Goal: Task Accomplishment & Management: Manage account settings

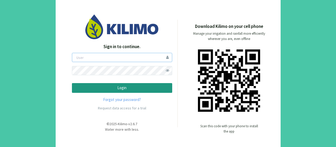
click at [101, 57] on input "email" at bounding box center [122, 57] width 100 height 9
type input "dariocorrea"
click at [122, 99] on link "Forgot your password?" at bounding box center [122, 100] width 100 height 6
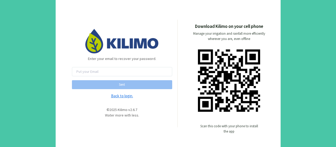
click at [127, 97] on link "Back to login." at bounding box center [122, 96] width 100 height 6
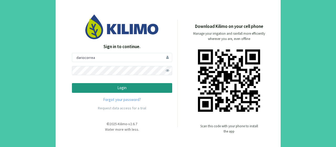
click at [126, 101] on link "Forgot your password?" at bounding box center [122, 100] width 100 height 6
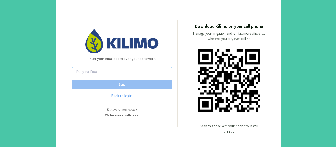
click at [104, 70] on input "email" at bounding box center [122, 71] width 100 height 9
type input "[EMAIL_ADDRESS][DOMAIN_NAME]"
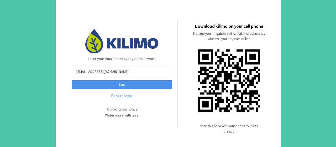
click at [138, 85] on button "Sent" at bounding box center [122, 84] width 100 height 9
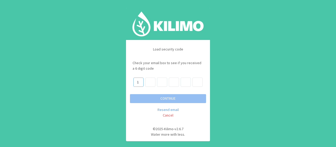
type input "1"
type input "7"
type input "1"
type input "9"
type input "7"
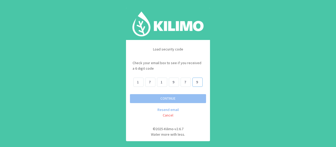
type input "9"
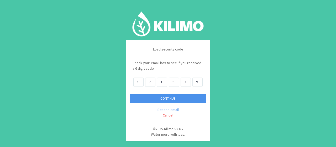
click at [130, 94] on button "CONTINUE" at bounding box center [168, 98] width 76 height 9
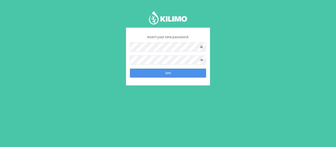
click at [161, 73] on button "Sent" at bounding box center [168, 73] width 76 height 9
click at [171, 74] on button "Sent" at bounding box center [168, 73] width 76 height 9
click at [185, 75] on button "Sent" at bounding box center [168, 73] width 76 height 9
click at [184, 75] on button "Sent" at bounding box center [168, 73] width 76 height 9
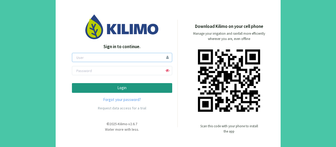
click at [85, 58] on input "email" at bounding box center [122, 57] width 100 height 9
type input "dariocorrea"
click at [82, 69] on input "text" at bounding box center [122, 70] width 100 height 9
click at [81, 70] on input "Doario2025" at bounding box center [122, 70] width 100 height 9
type input "Dario2025"
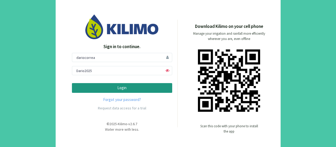
click at [117, 86] on p "Login" at bounding box center [121, 88] width 91 height 6
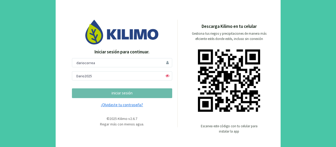
click at [130, 105] on link "¿Olvidaste tu contraseña?" at bounding box center [122, 105] width 100 height 6
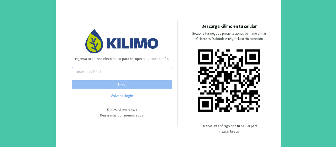
click at [98, 74] on input "email" at bounding box center [122, 71] width 100 height 9
type input "[EMAIL_ADDRESS][DOMAIN_NAME]"
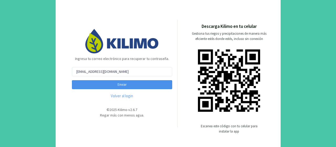
click at [131, 84] on button "Enviar" at bounding box center [122, 84] width 100 height 9
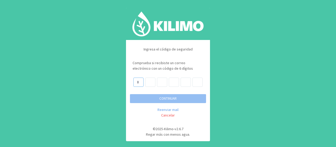
type input "8"
type input "6"
type input "7"
type input "9"
type input "6"
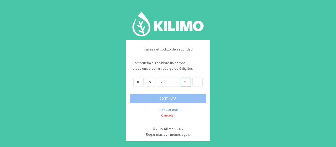
type input "9"
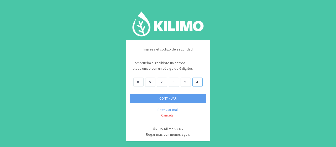
type input "4"
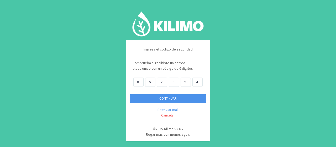
click at [157, 97] on button "CONTINUAR" at bounding box center [168, 98] width 76 height 9
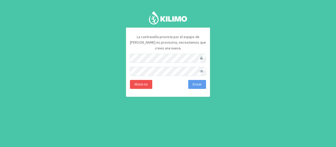
click at [201, 67] on span at bounding box center [201, 71] width 9 height 9
click at [199, 80] on button "Enviar" at bounding box center [197, 84] width 18 height 9
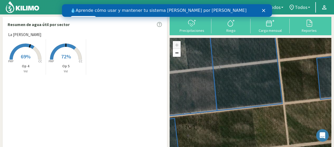
click at [266, 68] on icon at bounding box center [218, 100] width 130 height 151
click at [265, 10] on icon "Cerrar" at bounding box center [263, 10] width 3 height 3
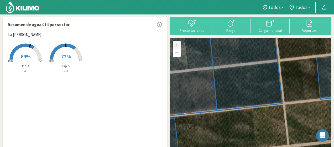
click at [284, 6] on link "Todos" at bounding box center [272, 7] width 27 height 10
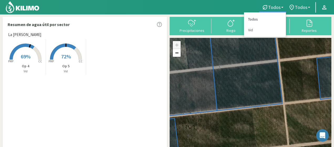
click at [261, 18] on link "Todos" at bounding box center [265, 19] width 42 height 11
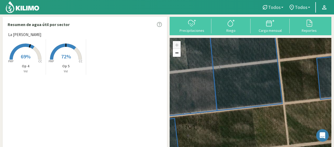
click at [282, 7] on b at bounding box center [282, 7] width 2 height 1
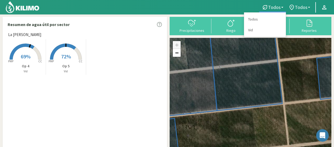
click at [288, 53] on div "+ − Leaflet | © Esri" at bounding box center [251, 100] width 162 height 124
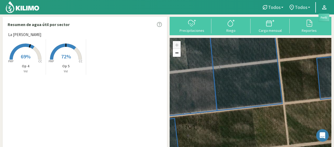
click at [324, 7] on icon at bounding box center [324, 7] width 6 height 6
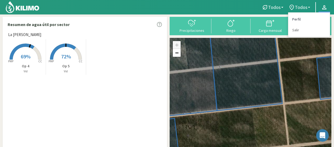
click at [301, 19] on link "Perfil" at bounding box center [310, 19] width 42 height 11
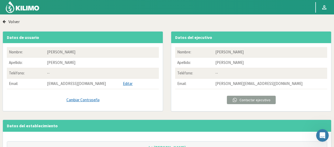
click at [81, 99] on link "Cambiar Contraseña" at bounding box center [83, 100] width 152 height 6
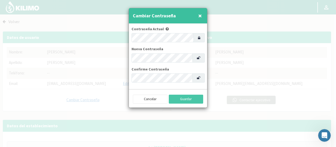
click at [166, 32] on div "Contraseña Actual" at bounding box center [168, 34] width 73 height 16
click at [200, 14] on span "×" at bounding box center [200, 15] width 4 height 9
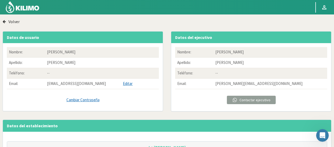
click at [131, 85] on link "Editar" at bounding box center [128, 83] width 10 height 5
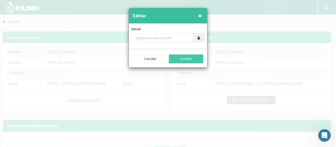
click at [202, 13] on button "×" at bounding box center [200, 16] width 6 height 11
